Goal: Task Accomplishment & Management: Manage account settings

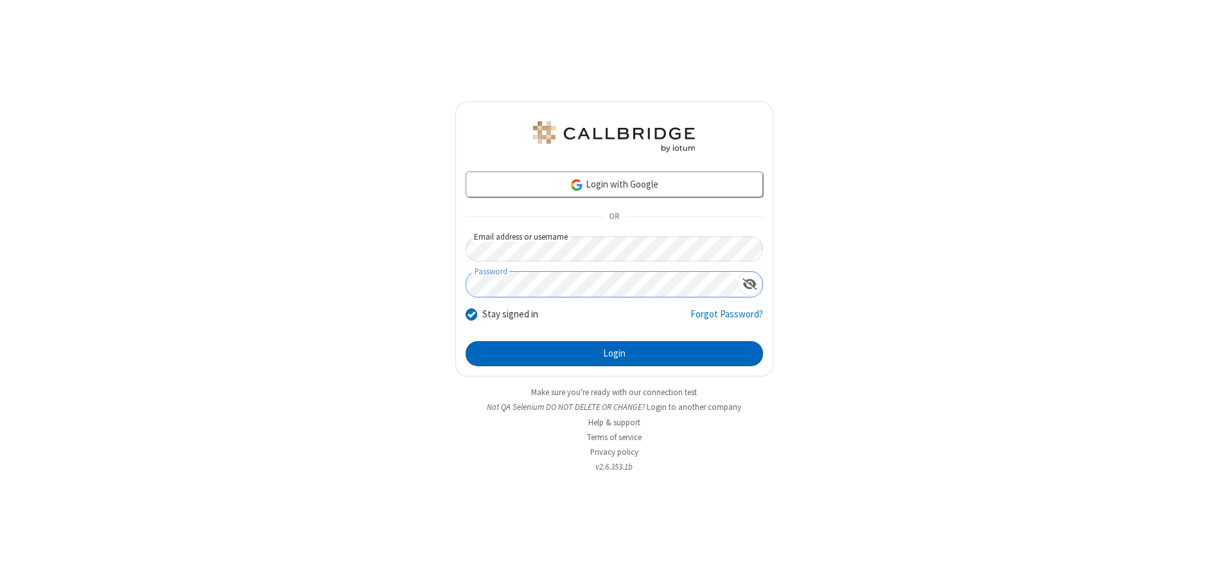
click at [614, 353] on button "Login" at bounding box center [614, 354] width 297 height 26
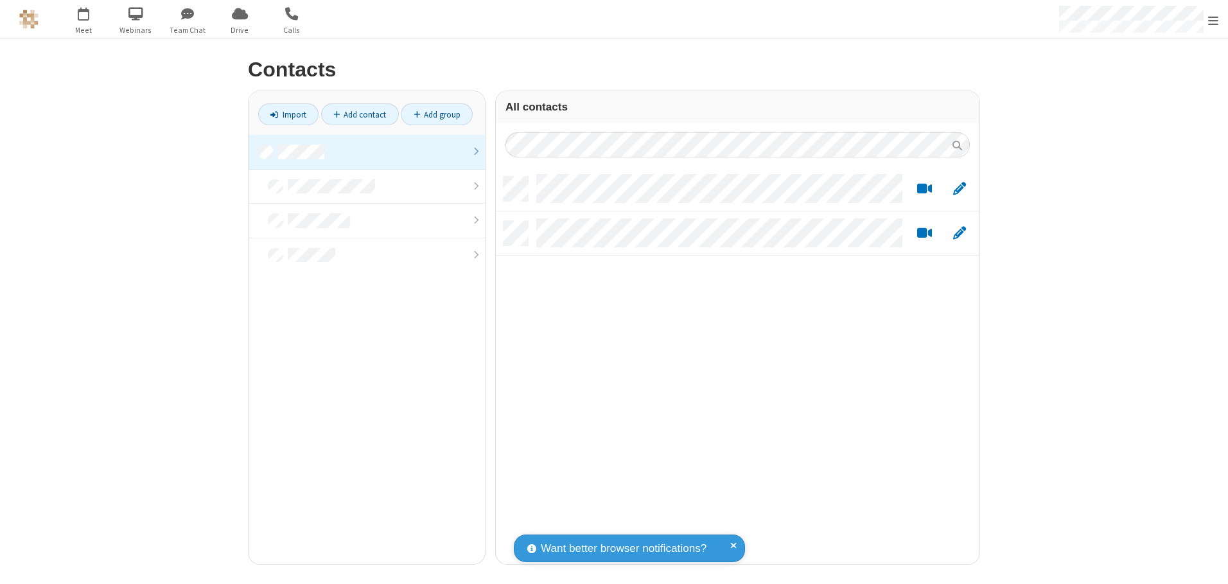
scroll to position [387, 474]
click at [367, 152] on link at bounding box center [367, 152] width 236 height 35
click at [360, 114] on link "Add contact" at bounding box center [360, 114] width 78 height 22
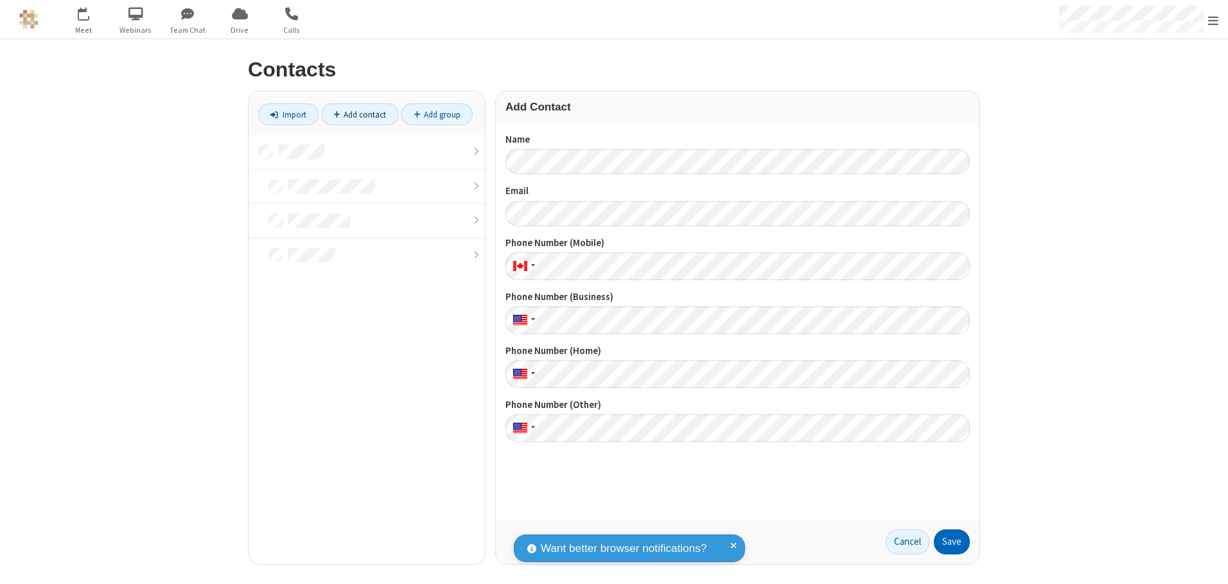
click at [952, 542] on button "Save" at bounding box center [952, 542] width 36 height 26
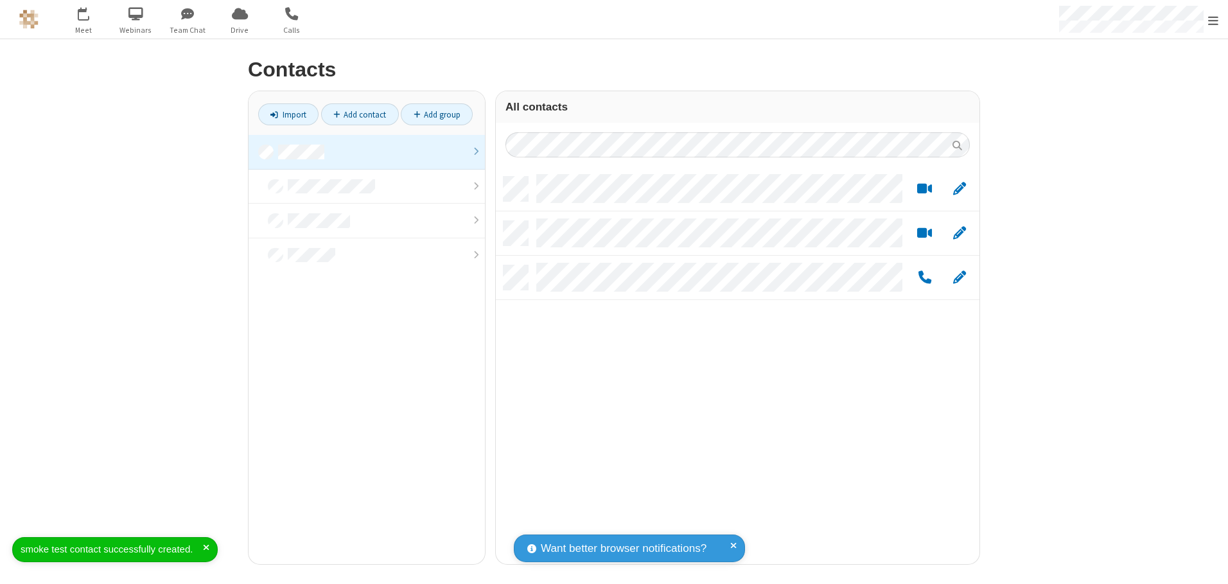
scroll to position [387, 474]
click at [360, 114] on link "Add contact" at bounding box center [360, 114] width 78 height 22
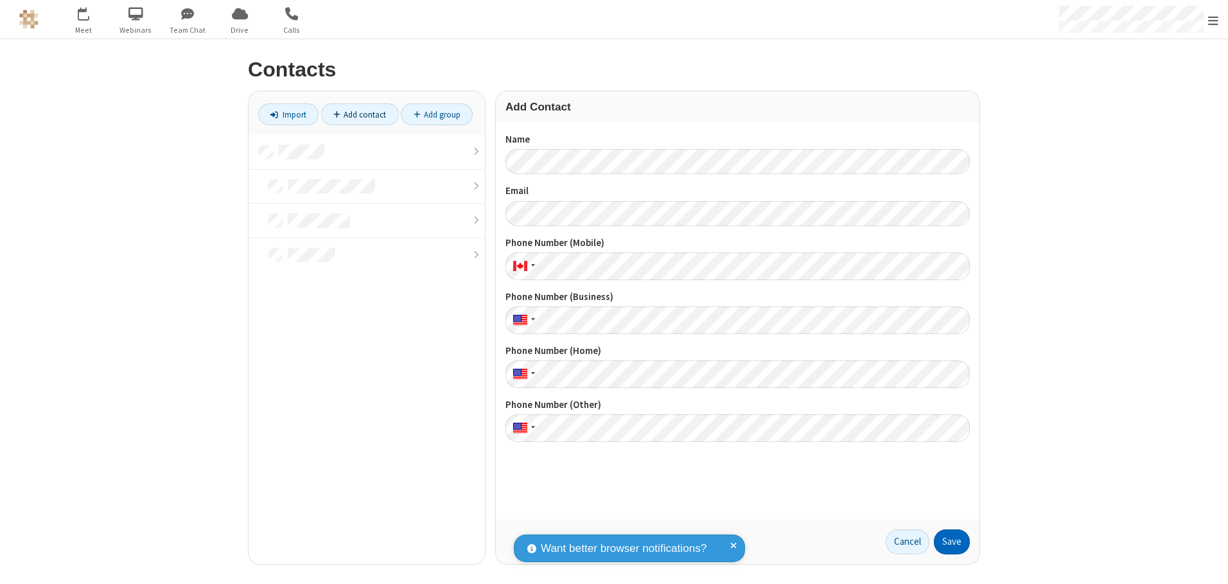
click at [952, 542] on button "Save" at bounding box center [952, 542] width 36 height 26
